Goal: Task Accomplishment & Management: Manage account settings

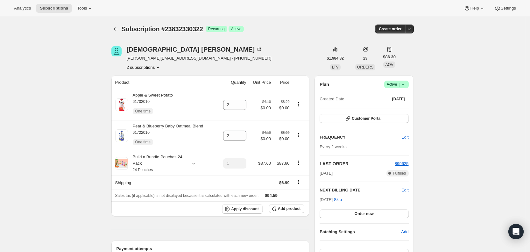
scroll to position [171, 0]
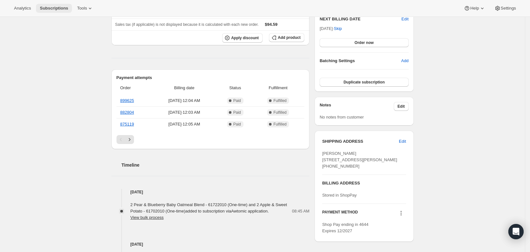
click at [51, 9] on span "Subscriptions" at bounding box center [54, 8] width 28 height 5
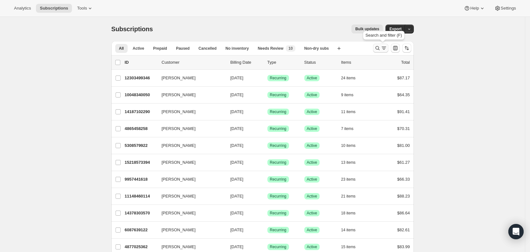
click at [380, 48] on icon "Search and filter results" at bounding box center [377, 48] width 6 height 6
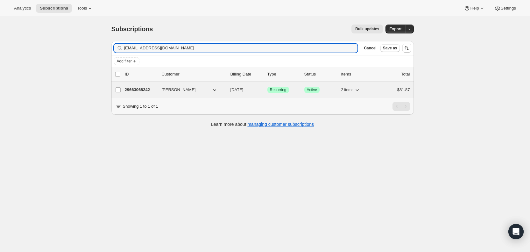
type input "[EMAIL_ADDRESS][DOMAIN_NAME]"
click at [243, 90] on span "[DATE]" at bounding box center [236, 89] width 13 height 5
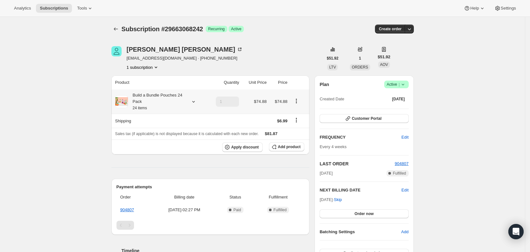
click at [197, 103] on icon at bounding box center [193, 101] width 6 height 6
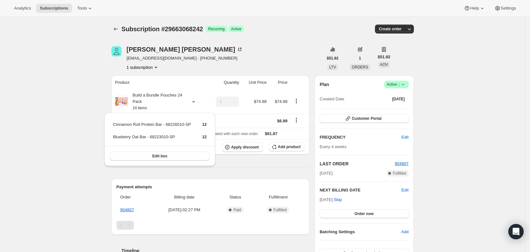
click at [57, 68] on div "Subscription #29663068242. This page is ready Subscription #29663068242 Success…" at bounding box center [262, 243] width 525 height 453
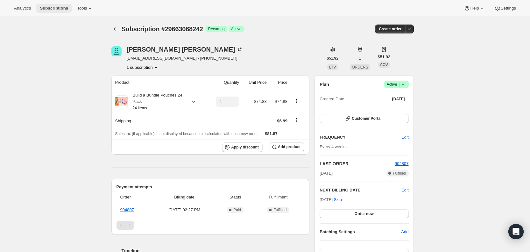
click at [54, 8] on span "Subscriptions" at bounding box center [54, 8] width 28 height 5
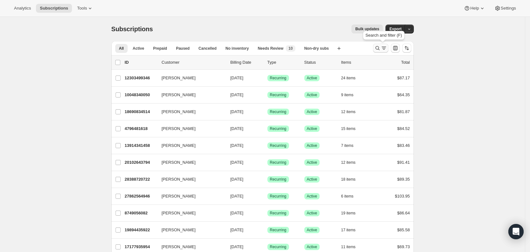
click at [380, 48] on icon "Search and filter results" at bounding box center [377, 48] width 6 height 6
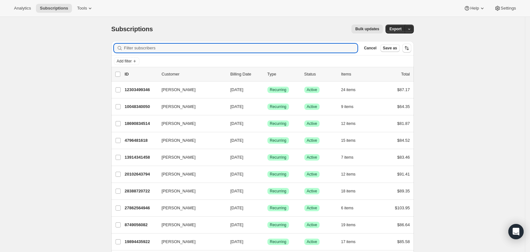
type input "v"
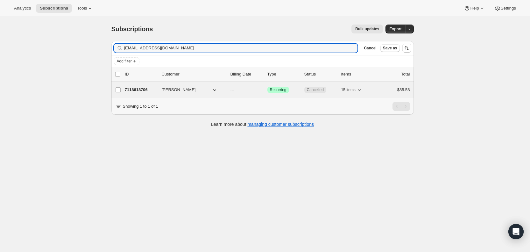
type input "[EMAIL_ADDRESS][DOMAIN_NAME]"
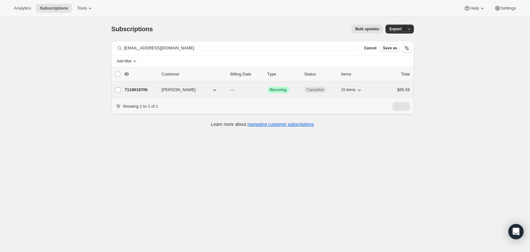
click at [239, 92] on p "---" at bounding box center [246, 90] width 32 height 6
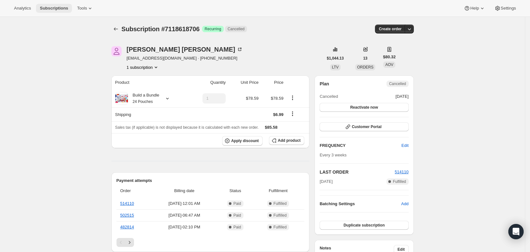
click at [55, 8] on span "Subscriptions" at bounding box center [54, 8] width 28 height 5
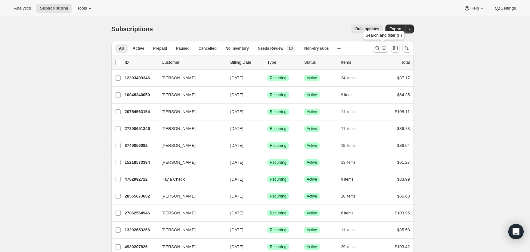
click at [385, 50] on icon "Search and filter results" at bounding box center [383, 48] width 6 height 6
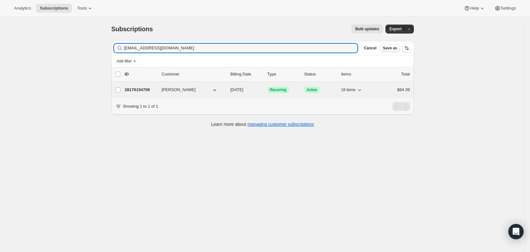
type input "[EMAIL_ADDRESS][DOMAIN_NAME]"
click at [243, 90] on span "[DATE]" at bounding box center [236, 89] width 13 height 5
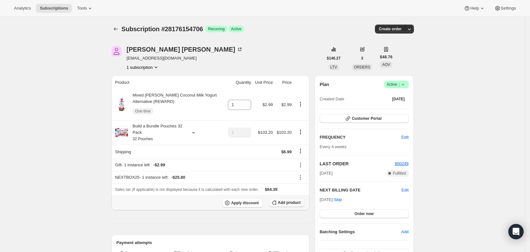
click at [298, 204] on span "Add product" at bounding box center [289, 202] width 23 height 5
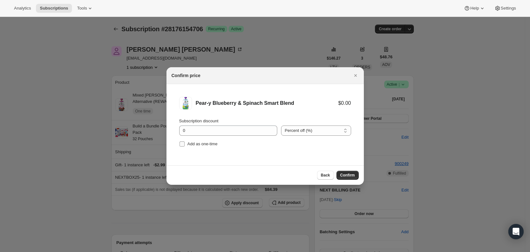
click at [184, 144] on input "Add as one-time" at bounding box center [181, 143] width 5 height 5
checkbox input "true"
click at [345, 172] on button "Confirm" at bounding box center [347, 175] width 22 height 9
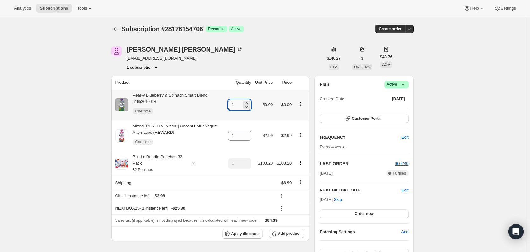
drag, startPoint x: 233, startPoint y: 106, endPoint x: 242, endPoint y: 104, distance: 10.0
click at [241, 104] on input "1" at bounding box center [235, 105] width 14 height 10
type input "3"
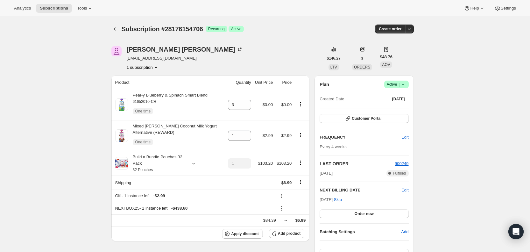
drag, startPoint x: 307, startPoint y: 22, endPoint x: 310, endPoint y: 15, distance: 7.1
click at [59, 8] on span "Subscriptions" at bounding box center [54, 8] width 28 height 5
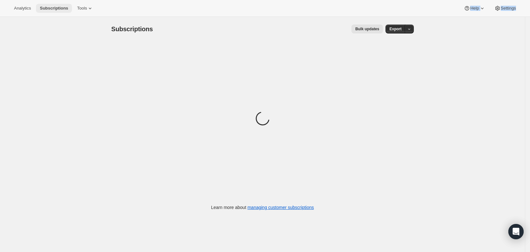
click at [65, 10] on span "Subscriptions" at bounding box center [54, 8] width 28 height 5
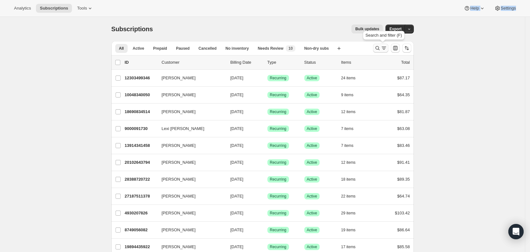
click at [384, 48] on icon "Search and filter results" at bounding box center [383, 48] width 6 height 6
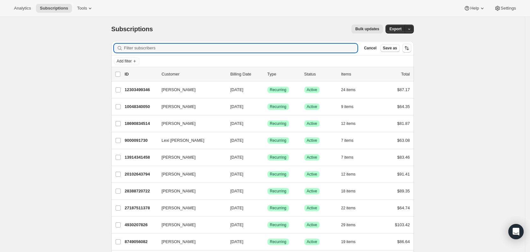
paste input "[EMAIL_ADDRESS][DOMAIN_NAME]"
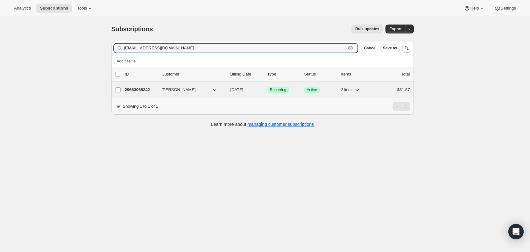
type input "[EMAIL_ADDRESS][DOMAIN_NAME]"
click at [243, 87] on span "[DATE]" at bounding box center [236, 89] width 13 height 5
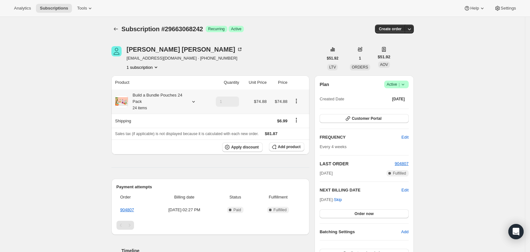
click at [196, 99] on icon at bounding box center [193, 101] width 6 height 6
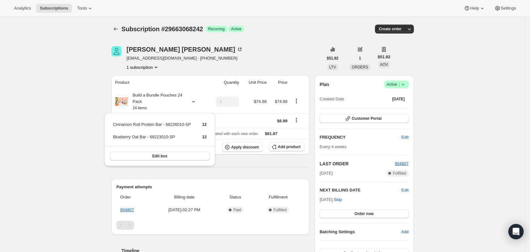
click at [405, 83] on icon at bounding box center [403, 84] width 6 height 6
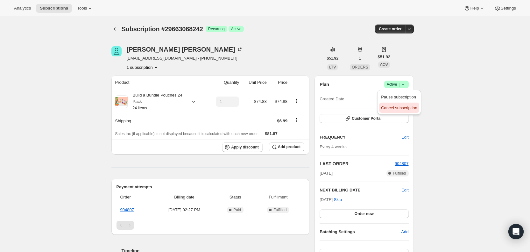
click at [402, 105] on span "Cancel subscription" at bounding box center [399, 107] width 36 height 5
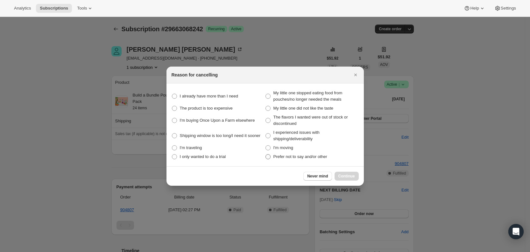
click at [269, 154] on span ":ri5i:" at bounding box center [267, 156] width 5 height 5
click at [266, 154] on other "Prefer not to say and/or other" at bounding box center [265, 154] width 0 height 0
radio other "true"
drag, startPoint x: 350, startPoint y: 176, endPoint x: 276, endPoint y: 148, distance: 78.2
click at [349, 175] on span "Continue" at bounding box center [346, 175] width 17 height 5
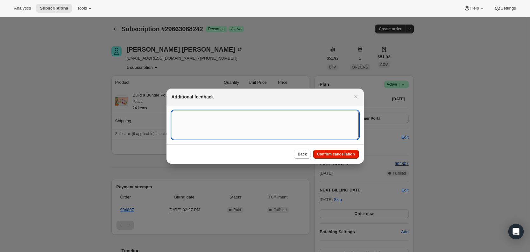
click at [200, 115] on textarea ":ri5i:" at bounding box center [264, 124] width 187 height 29
click at [200, 114] on textarea "w" at bounding box center [264, 124] width 187 height 29
type textarea "will buy at Target, SY"
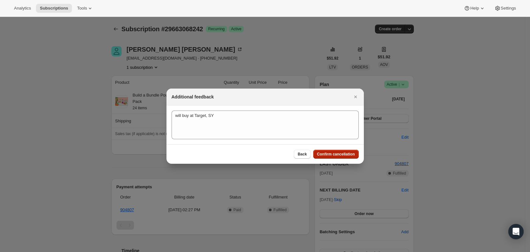
click at [338, 154] on span "Confirm cancellation" at bounding box center [336, 153] width 38 height 5
